Goal: Book appointment/travel/reservation

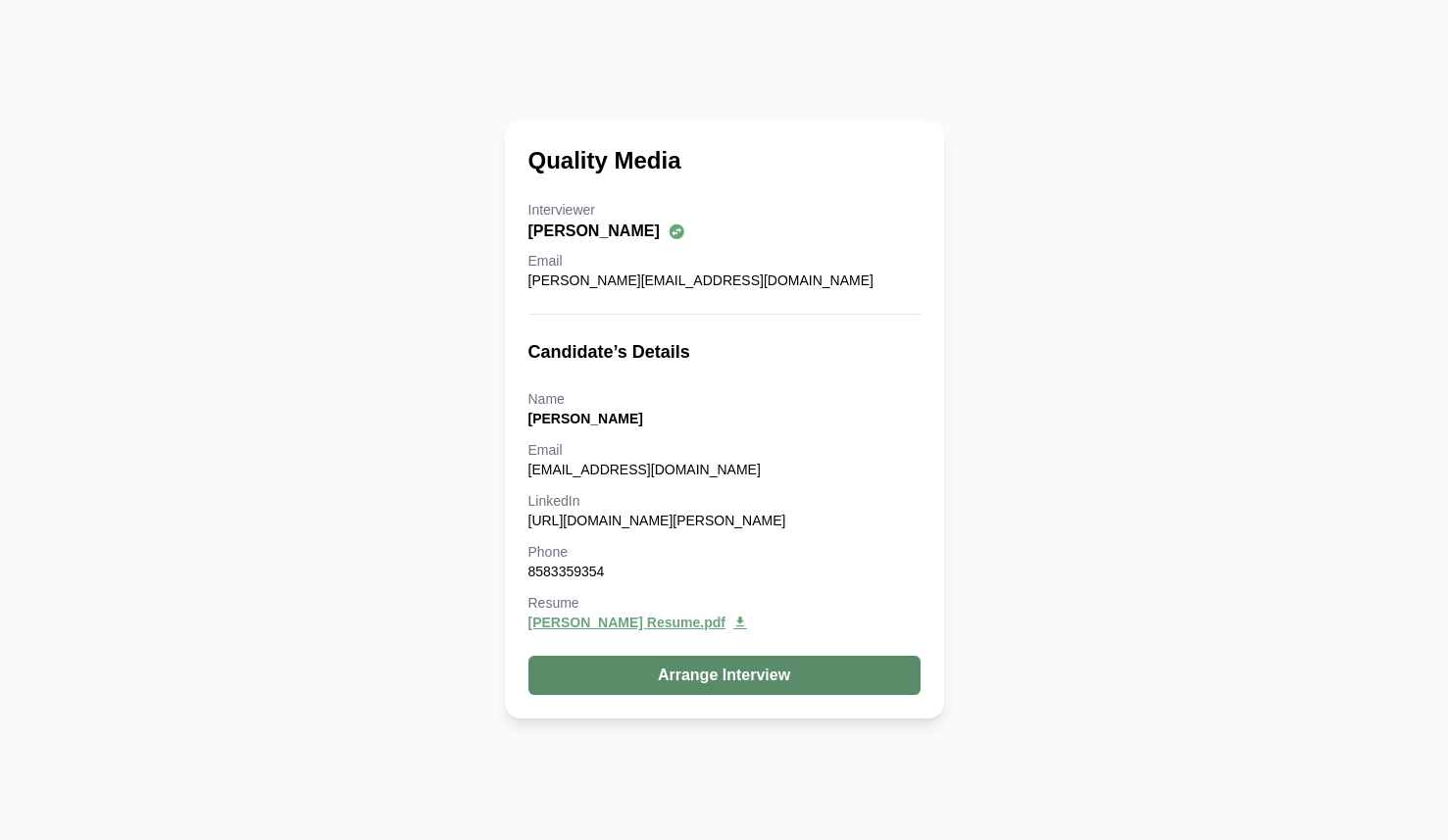
click at [721, 678] on button "Arrange Interview" at bounding box center [724, 674] width 392 height 39
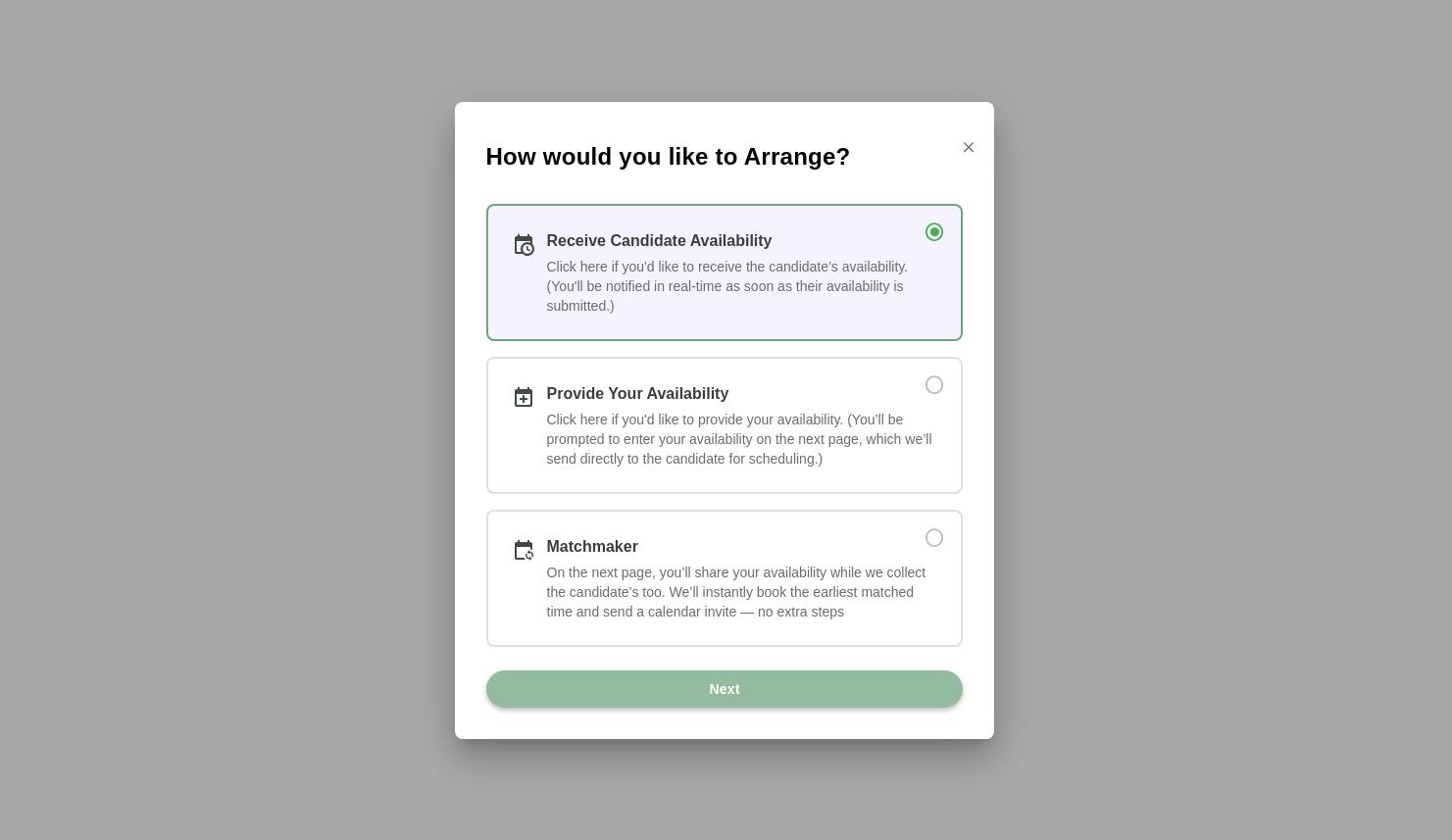
click at [733, 690] on span "Next" at bounding box center [724, 688] width 33 height 37
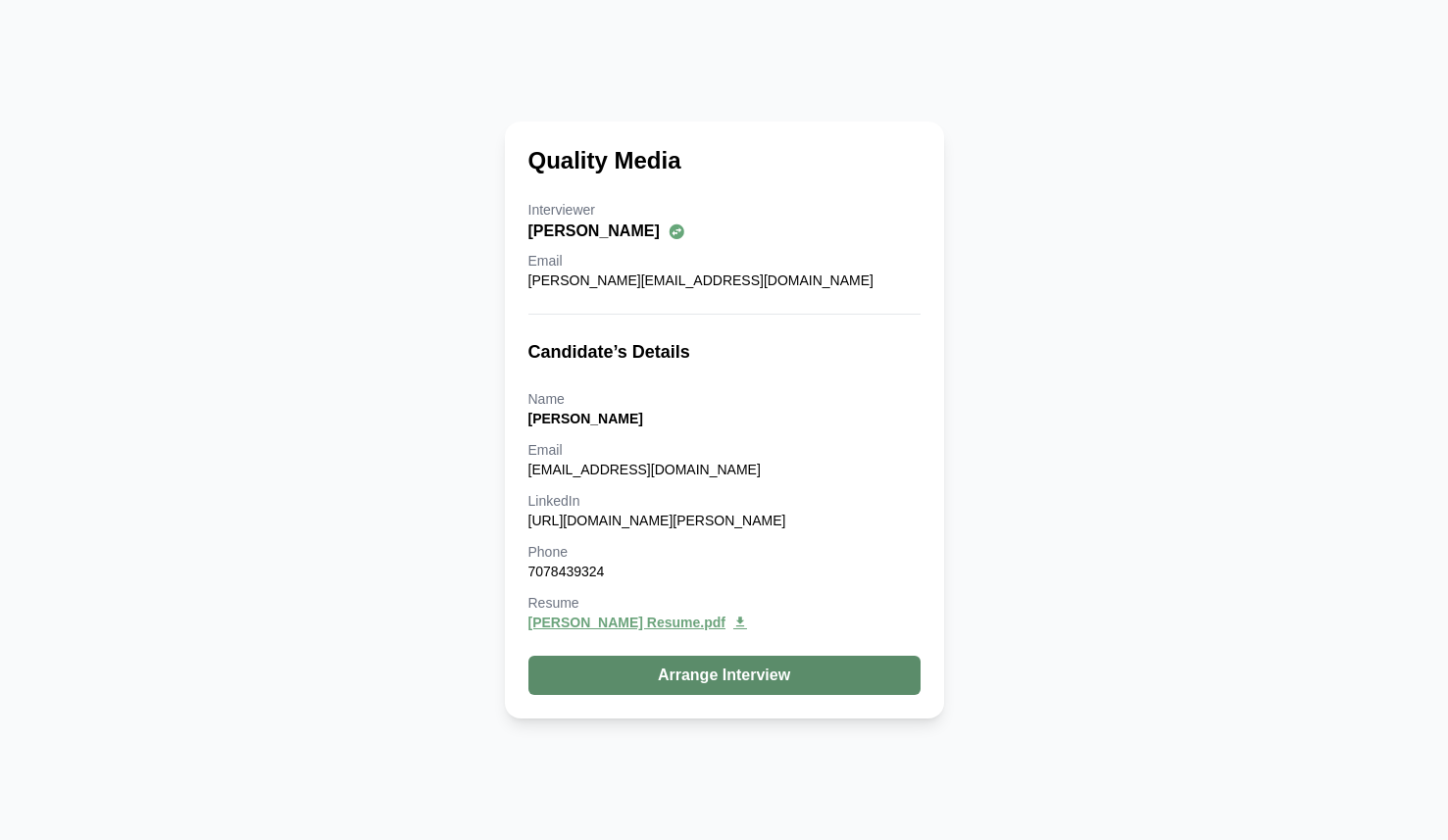
click at [739, 685] on button "Arrange Interview" at bounding box center [724, 674] width 392 height 39
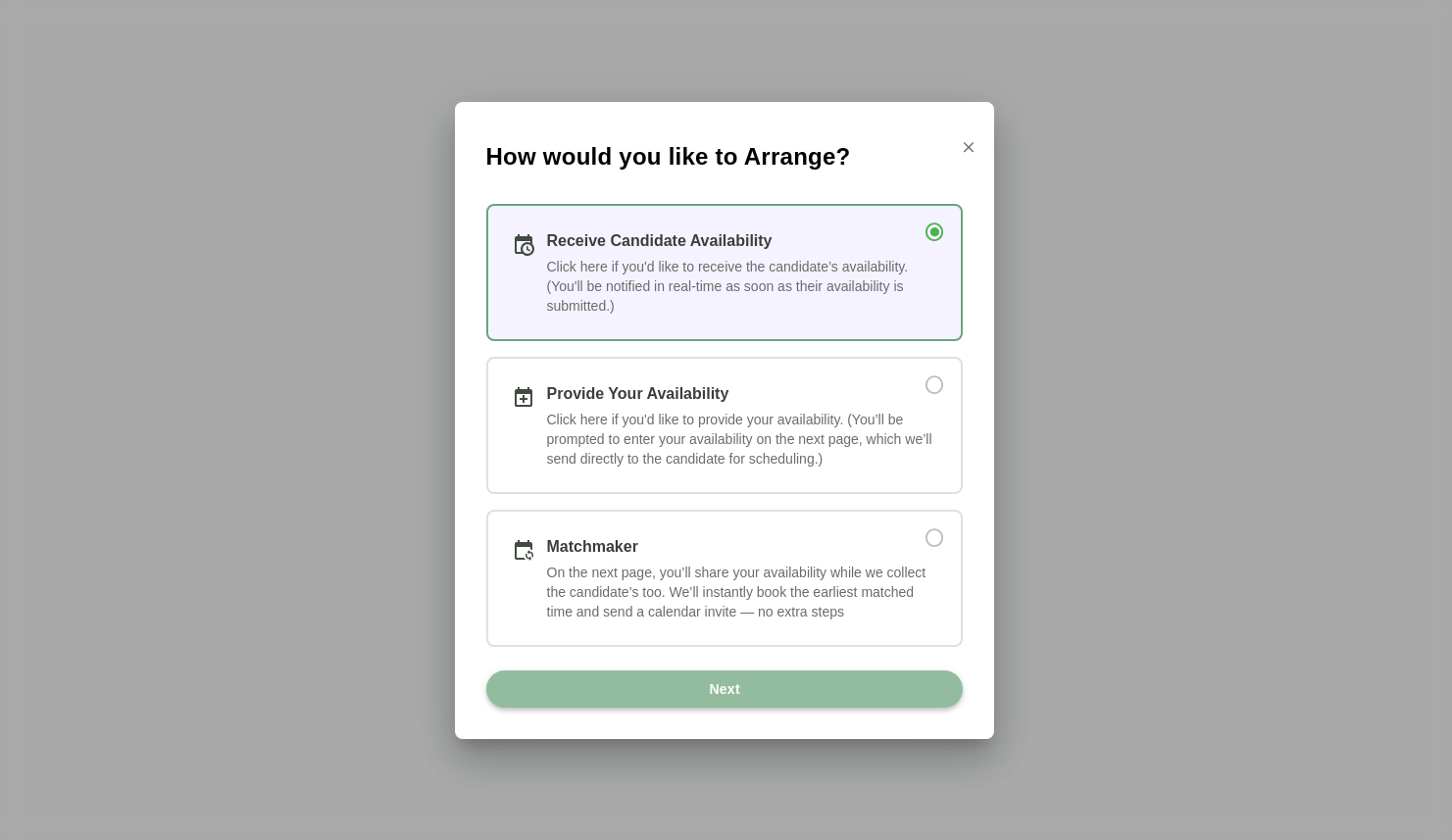
click at [731, 691] on span "Next" at bounding box center [724, 688] width 33 height 37
